Goal: Information Seeking & Learning: Learn about a topic

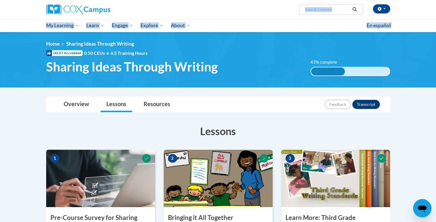
drag, startPoint x: 435, startPoint y: 16, endPoint x: 434, endPoint y: 47, distance: 30.7
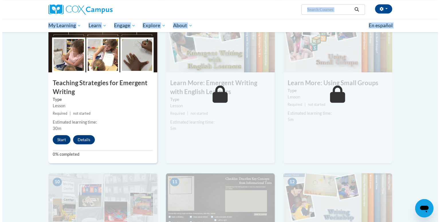
scroll to position [447, 0]
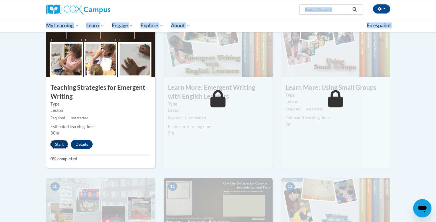
click at [55, 140] on button "Start" at bounding box center [59, 144] width 18 height 9
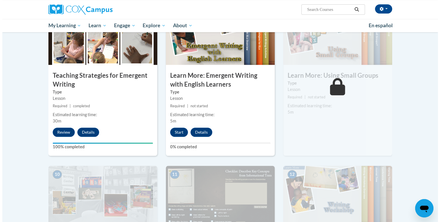
scroll to position [452, 0]
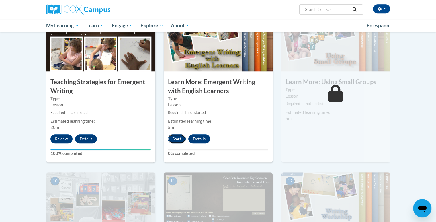
click at [181, 134] on button "Start" at bounding box center [177, 138] width 18 height 9
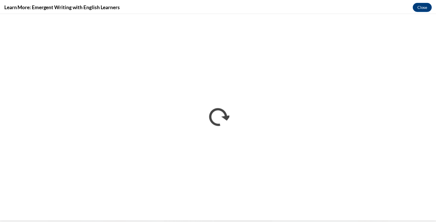
scroll to position [0, 0]
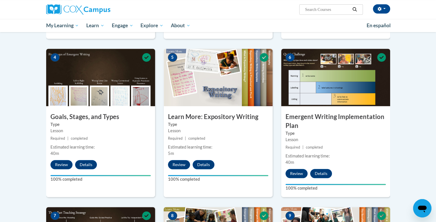
scroll to position [261, 0]
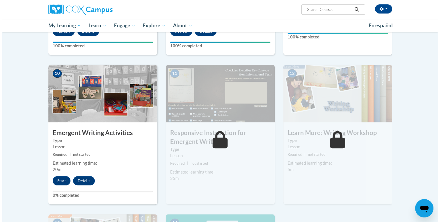
scroll to position [547, 0]
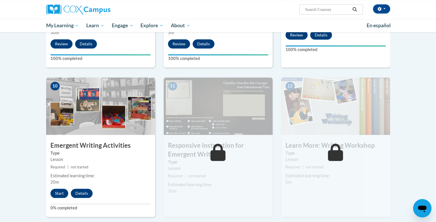
click at [338, 146] on icon at bounding box center [335, 152] width 15 height 17
click at [56, 189] on button "Start" at bounding box center [59, 193] width 18 height 9
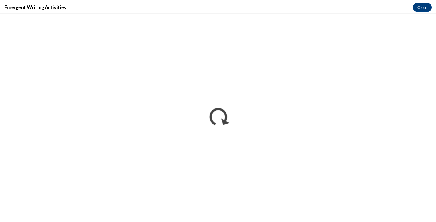
scroll to position [0, 0]
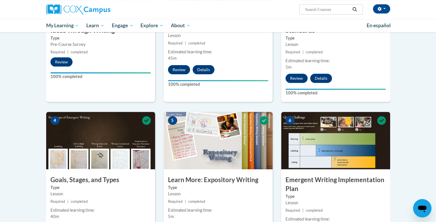
scroll to position [169, 0]
